Goal: Check status: Check status

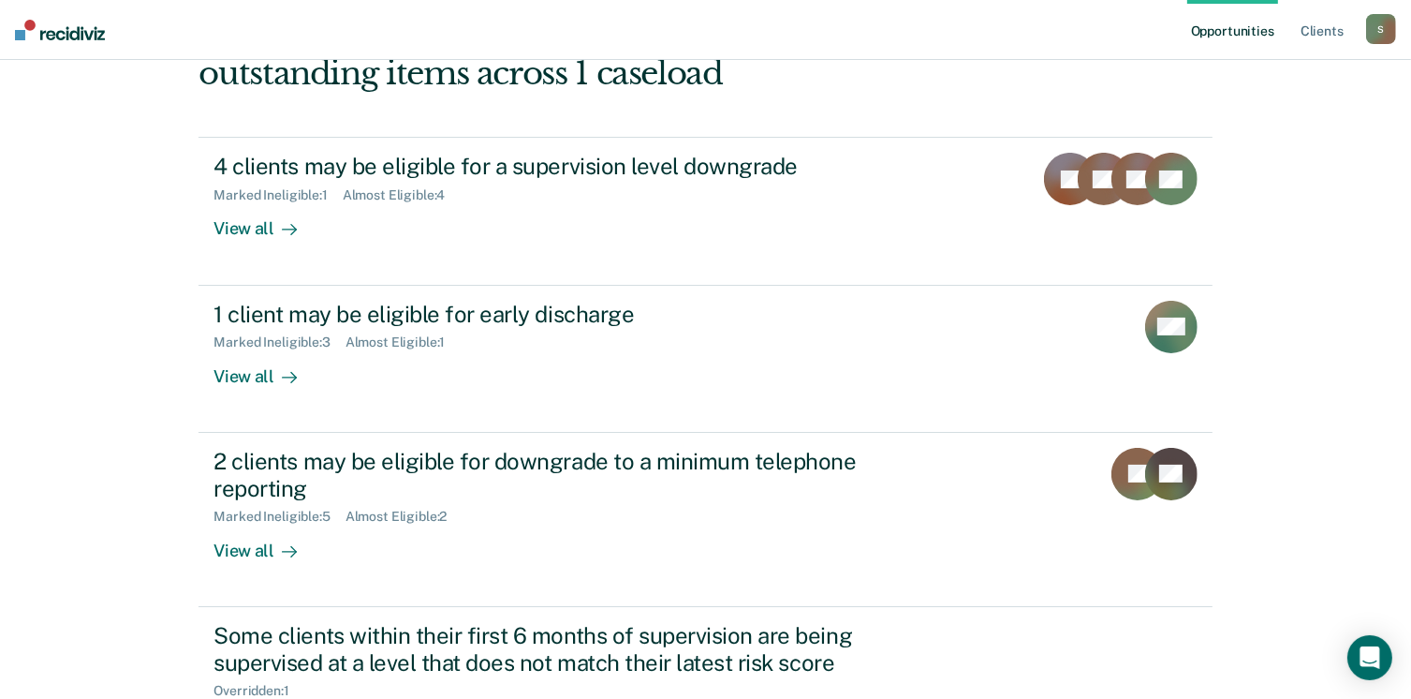
scroll to position [286, 0]
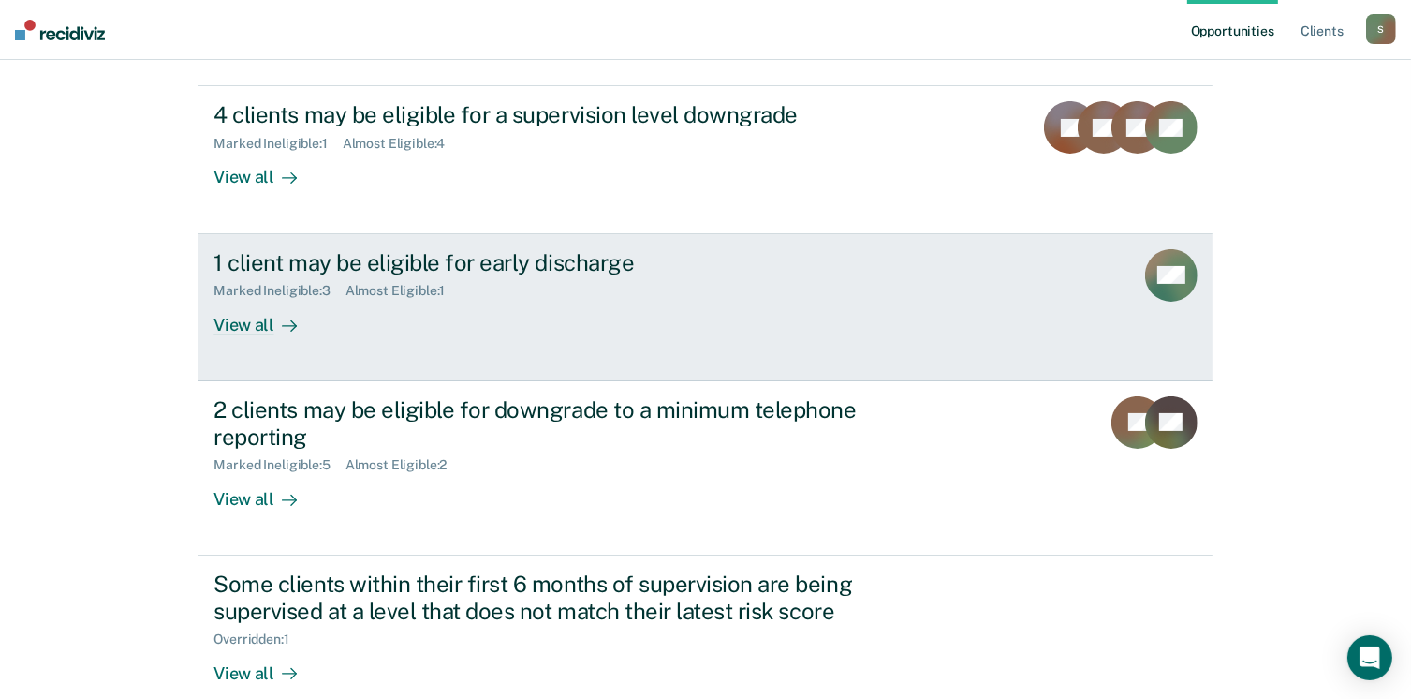
click at [360, 331] on div "1 client may be eligible for early discharge Marked Ineligible : 3 Almost Eligi…" at bounding box center [565, 292] width 702 height 86
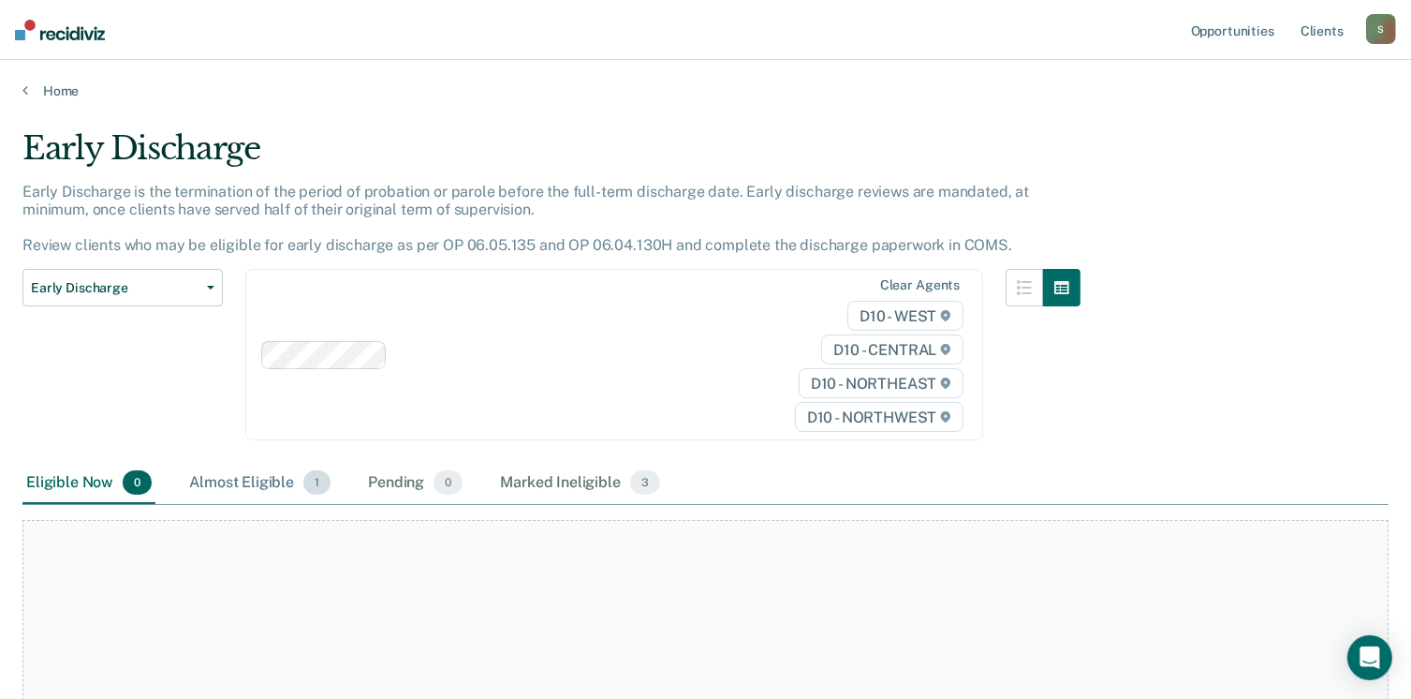
click at [266, 488] on div "Almost Eligible 1" at bounding box center [259, 483] width 149 height 41
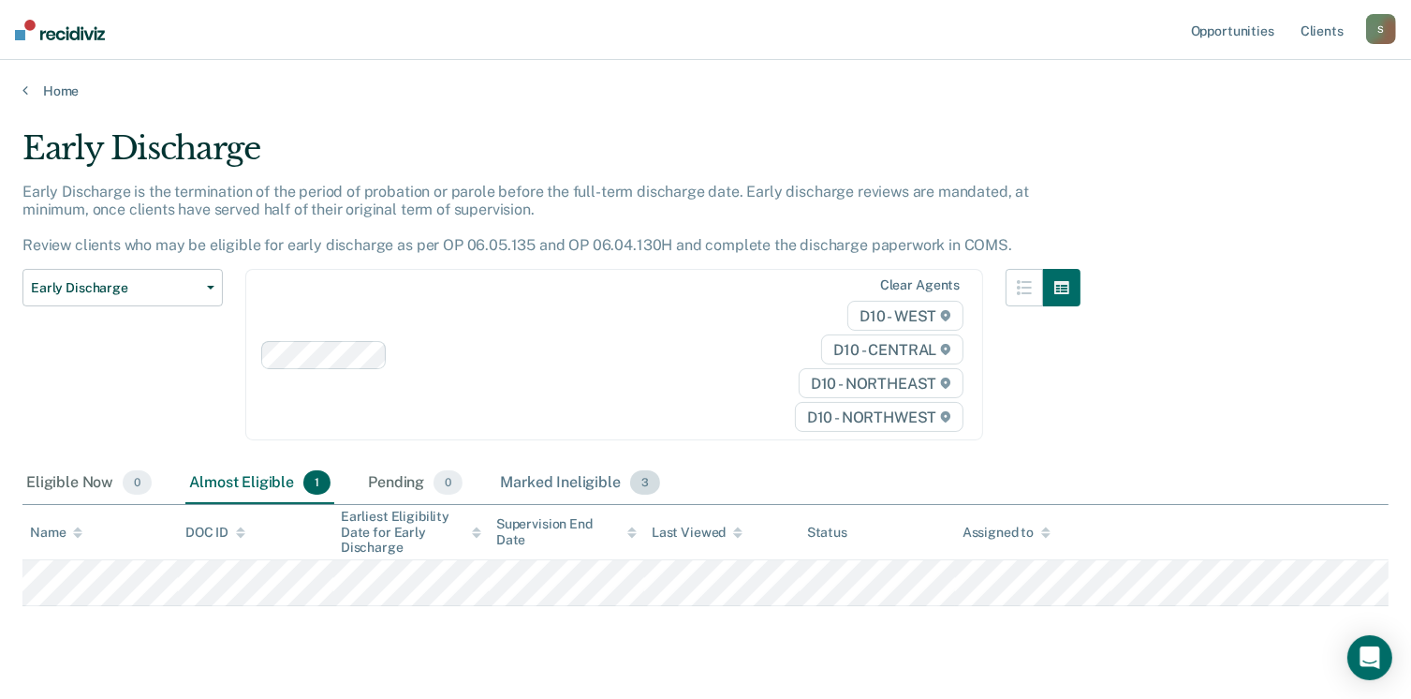
click at [582, 481] on div "Marked Ineligible 3" at bounding box center [580, 483] width 168 height 41
